Goal: Browse casually

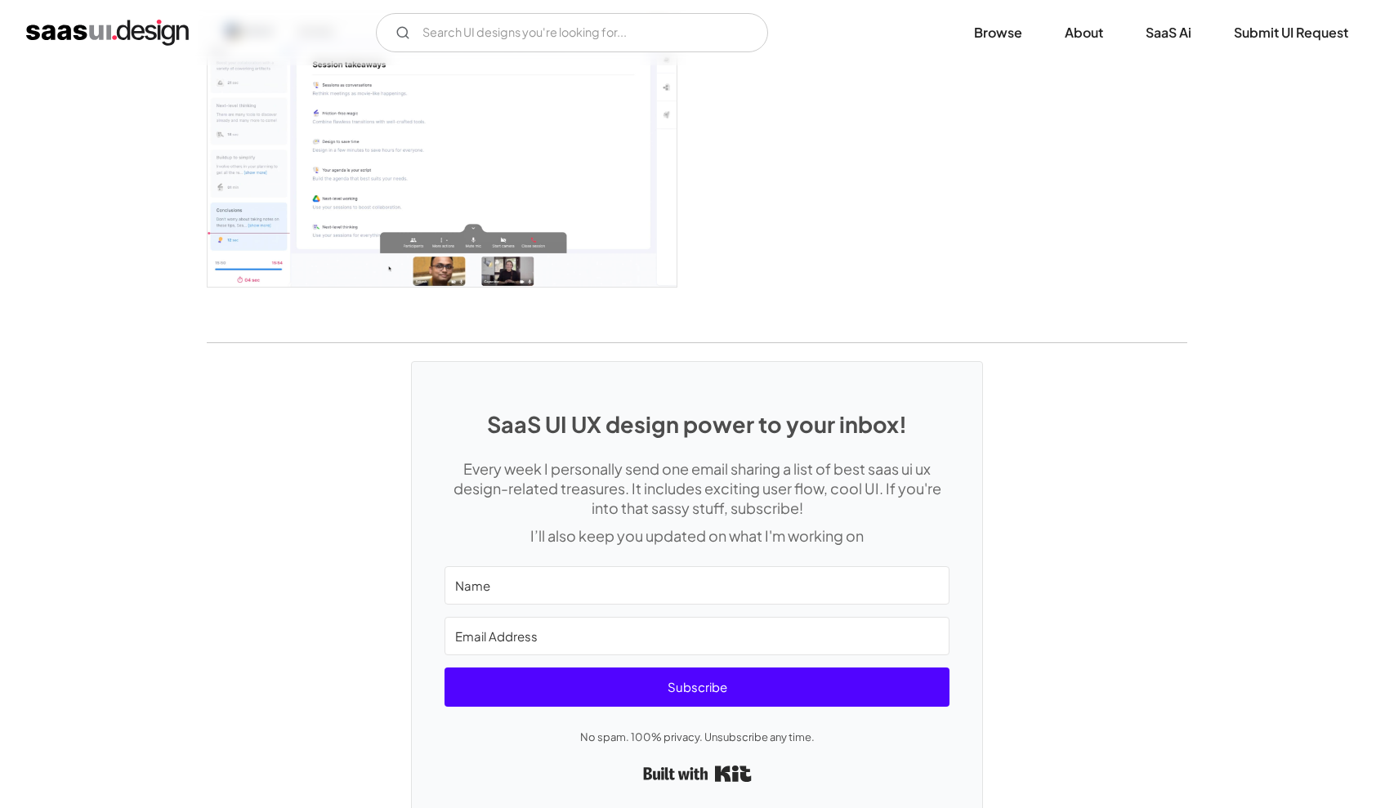
scroll to position [4376, 0]
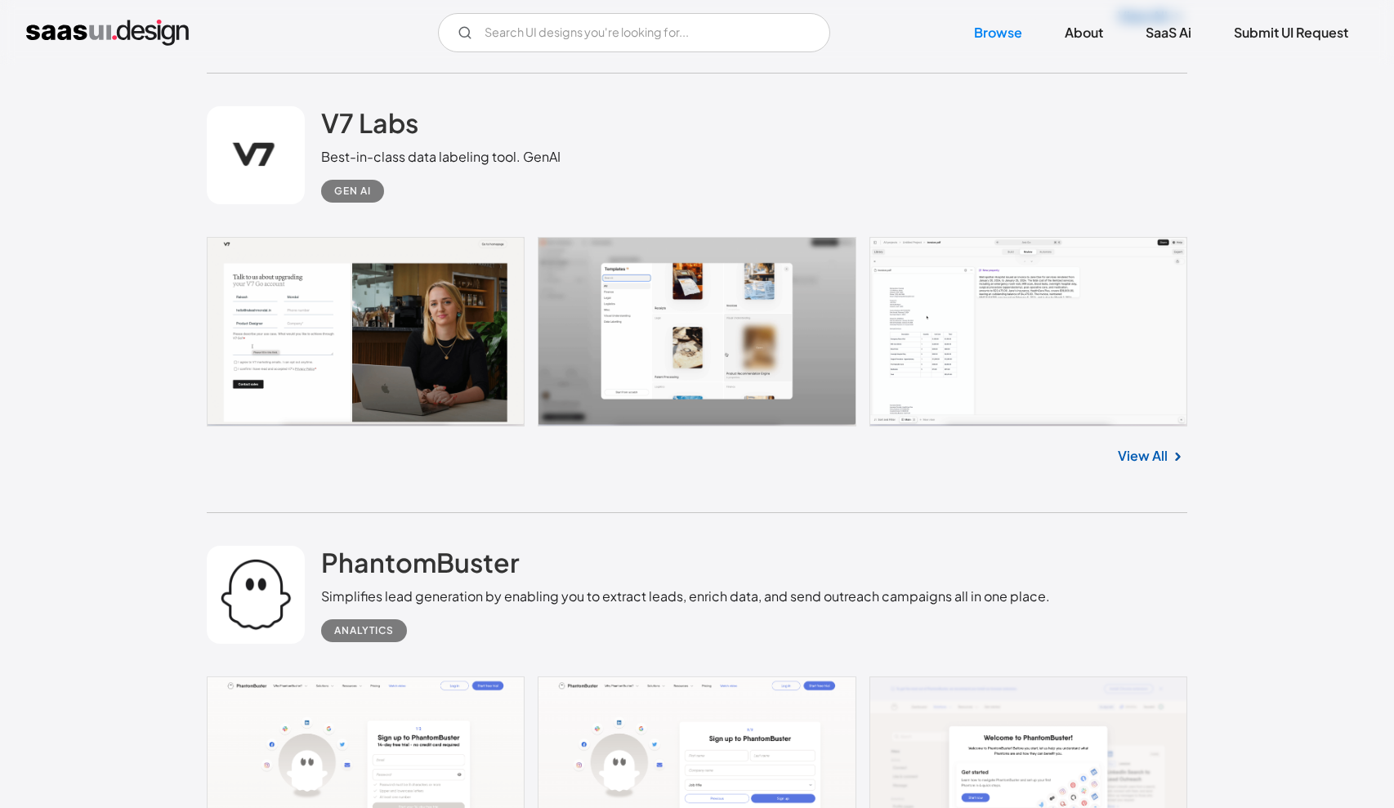
scroll to position [6681, 0]
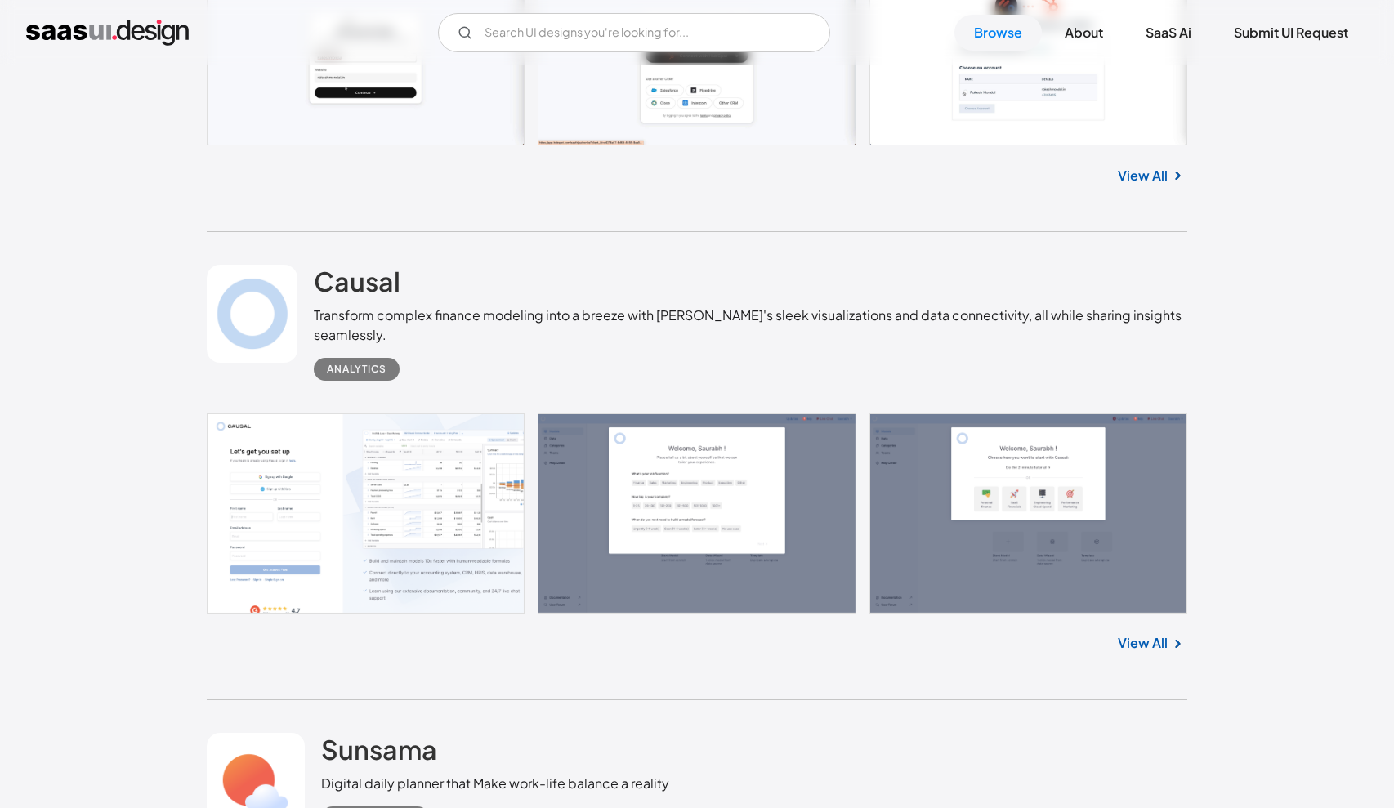
scroll to position [8923, 0]
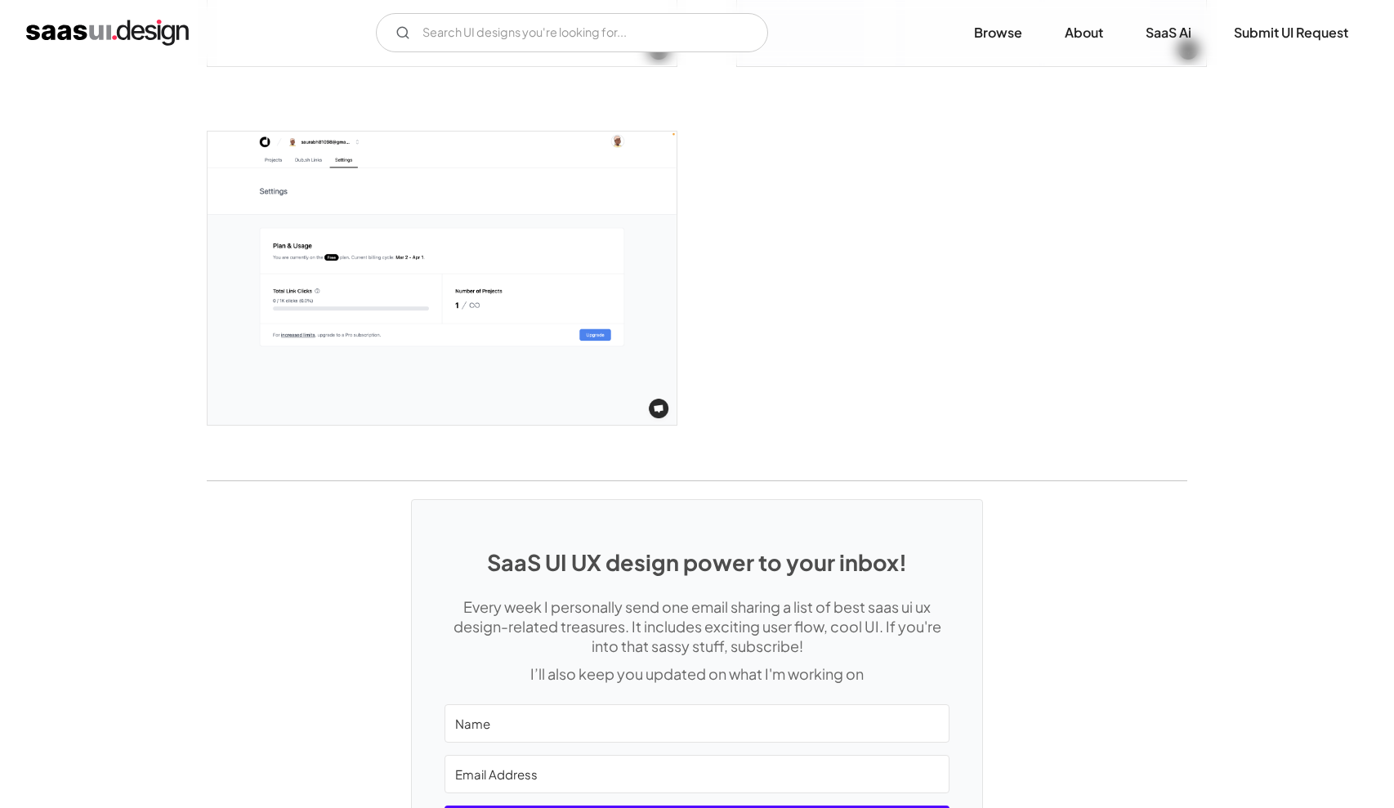
scroll to position [3293, 0]
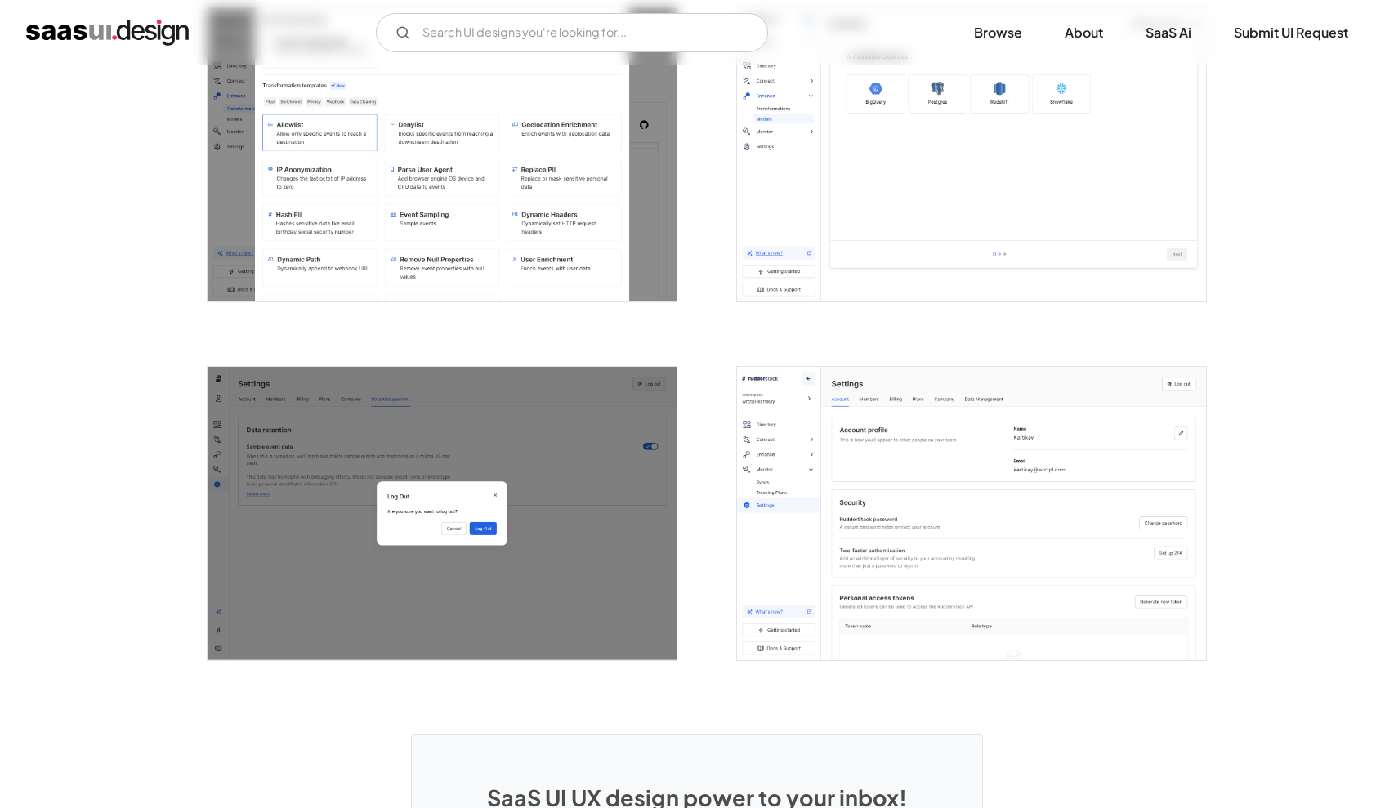
scroll to position [2755, 0]
